Goal: Task Accomplishment & Management: Complete application form

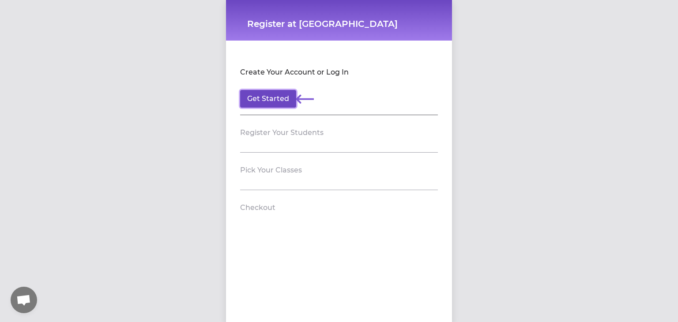
click at [255, 95] on button "Get Started" at bounding box center [268, 99] width 56 height 18
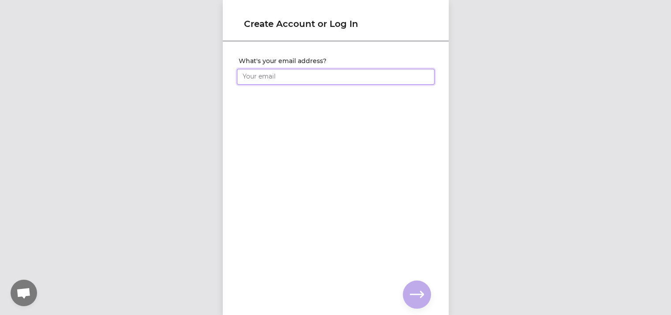
click at [270, 75] on input "What's your email address?" at bounding box center [336, 77] width 198 height 16
type input "[EMAIL_ADDRESS][DOMAIN_NAME]"
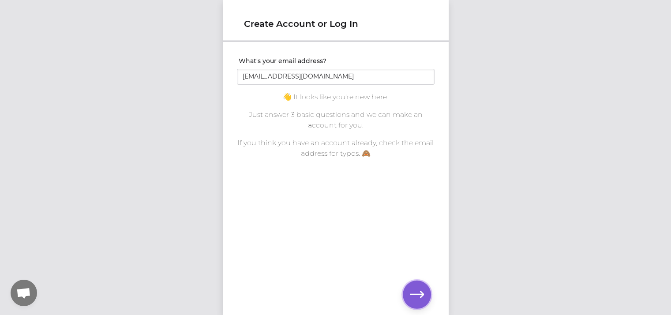
click at [419, 286] on button "button" at bounding box center [417, 295] width 28 height 28
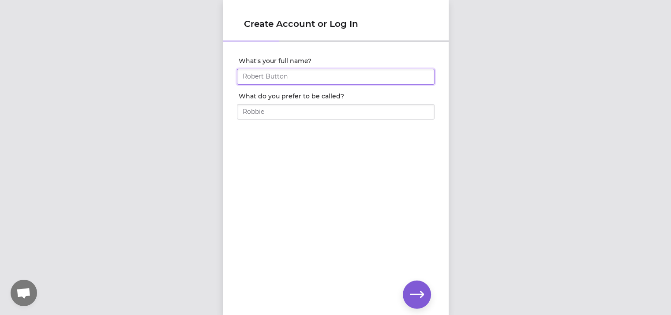
click at [314, 78] on input "What's your full name?" at bounding box center [336, 77] width 198 height 16
type input "Isabel"
click at [317, 109] on input "What do you prefer to be called?" at bounding box center [336, 112] width 198 height 16
type input "Isabel"
click at [418, 285] on button "button" at bounding box center [417, 295] width 28 height 28
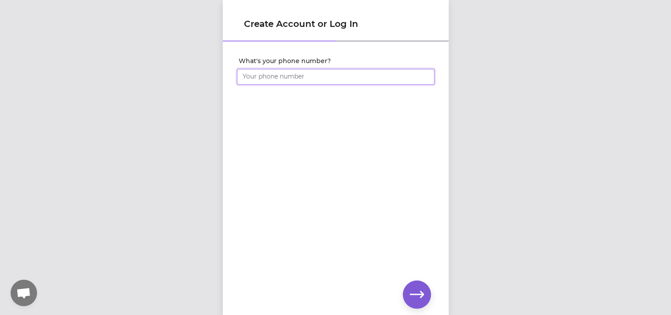
click at [296, 74] on input "What's your phone number?" at bounding box center [336, 77] width 198 height 16
type input "[PHONE_NUMBER]"
click at [422, 300] on icon "button" at bounding box center [417, 295] width 14 height 14
click at [221, 82] on div "Create Account or Log In Set your account password" at bounding box center [335, 157] width 671 height 315
click at [229, 86] on div "Set your account password" at bounding box center [336, 70] width 226 height 56
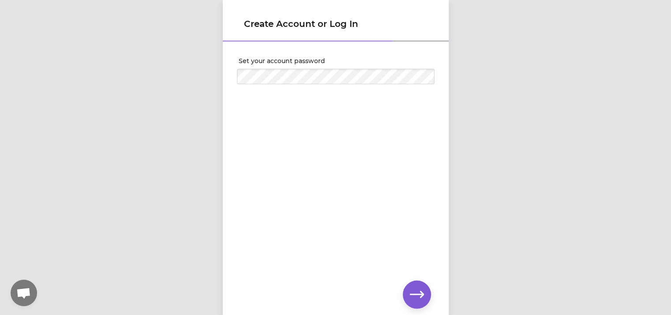
click at [314, 67] on div at bounding box center [336, 74] width 198 height 19
click at [423, 295] on icon "button" at bounding box center [417, 294] width 14 height 7
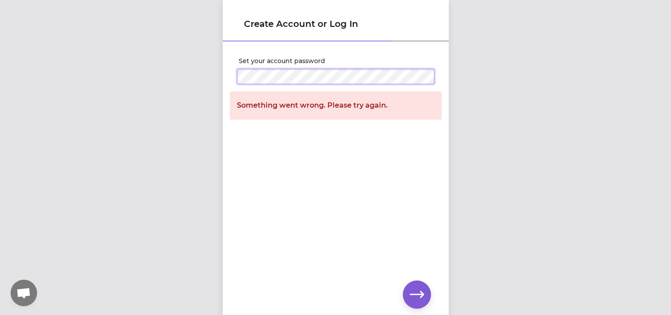
click at [221, 81] on div "Create Account or Log In Set your account password Something went wrong. Please…" at bounding box center [335, 157] width 671 height 315
click at [416, 291] on icon "button" at bounding box center [417, 295] width 14 height 14
click at [214, 76] on div "Create Account or Log In Set your account password Something went wrong. Please…" at bounding box center [335, 157] width 671 height 315
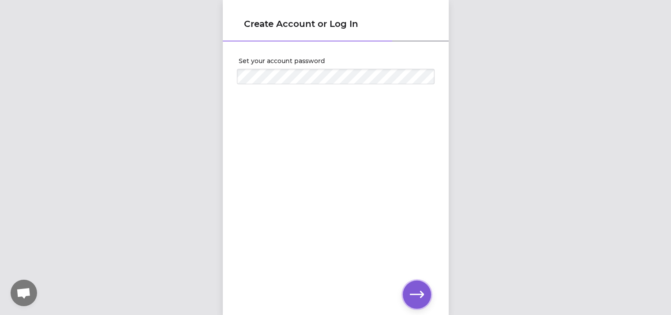
click at [417, 295] on icon "button" at bounding box center [417, 295] width 14 height 14
click at [415, 300] on icon "button" at bounding box center [417, 295] width 14 height 14
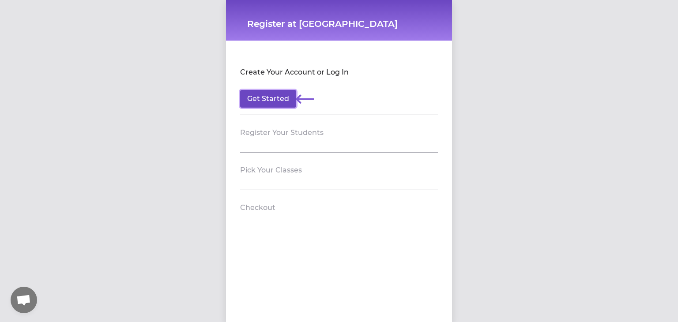
click at [287, 97] on button "Get Started" at bounding box center [268, 99] width 56 height 18
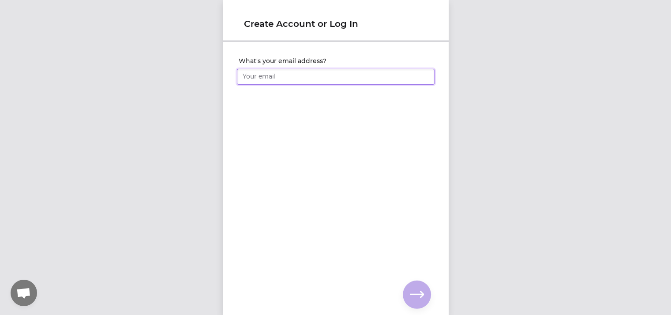
click at [295, 78] on input "What's your email address?" at bounding box center [336, 77] width 198 height 16
type input "[EMAIL_ADDRESS][DOMAIN_NAME]"
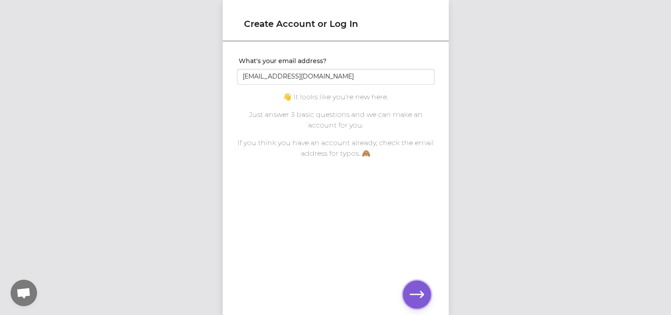
click at [406, 293] on button "button" at bounding box center [417, 295] width 28 height 28
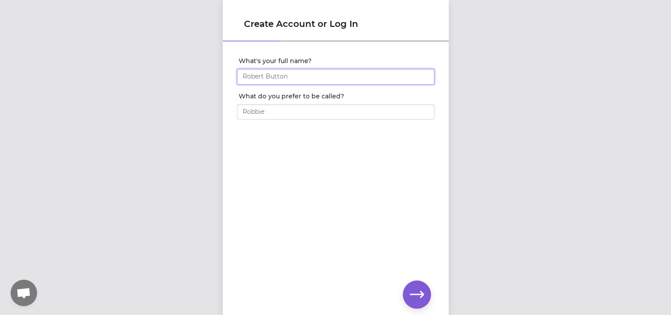
click at [304, 77] on input "What's your full name?" at bounding box center [336, 77] width 198 height 16
type input "[PERSON_NAME]"
click at [293, 109] on input "What do you prefer to be called?" at bounding box center [336, 112] width 198 height 16
type input "[PERSON_NAME]"
click at [409, 294] on button "button" at bounding box center [417, 295] width 28 height 28
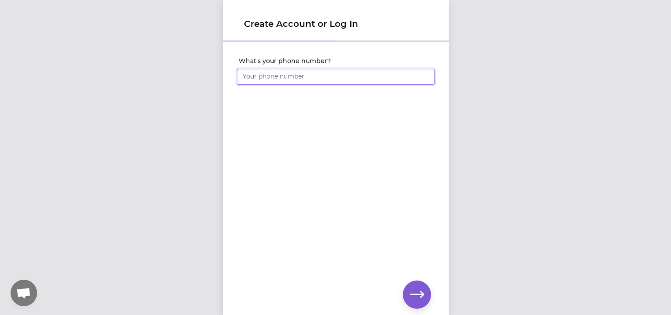
click at [244, 75] on input "What's your phone number?" at bounding box center [336, 77] width 198 height 16
type input "[PHONE_NUMBER]"
click at [411, 299] on icon "button" at bounding box center [417, 295] width 14 height 14
click at [423, 300] on icon "button" at bounding box center [417, 295] width 14 height 14
